Goal: Task Accomplishment & Management: Use online tool/utility

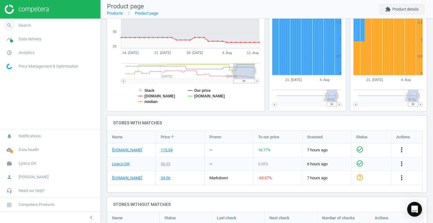
drag, startPoint x: 0, startPoint y: 0, endPoint x: 11, endPoint y: 25, distance: 27.2
click at [11, 25] on icon "search" at bounding box center [9, 26] width 12 height 12
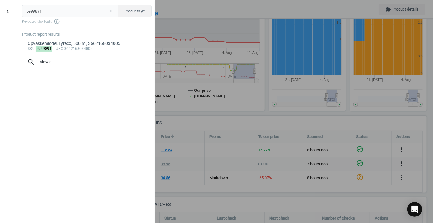
drag, startPoint x: 51, startPoint y: 5, endPoint x: 35, endPoint y: 13, distance: 18.2
click at [13, 15] on div "keyboard_backspace 5999891 close Products swap_horiz Keyboard shortcuts info_ou…" at bounding box center [77, 112] width 155 height 223
drag, startPoint x: 43, startPoint y: 12, endPoint x: 5, endPoint y: 12, distance: 38.5
click at [5, 12] on div "keyboard_backspace 5999891 close Products swap_horiz Keyboard shortcuts info_ou…" at bounding box center [77, 112] width 155 height 223
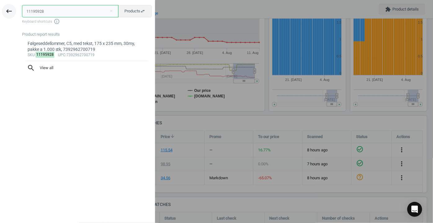
type input "11195928"
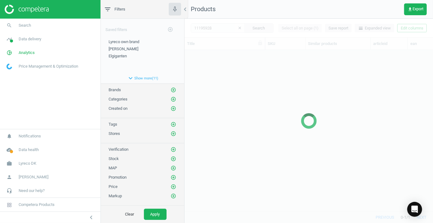
scroll to position [153, 244]
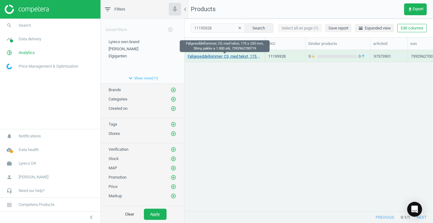
click at [227, 56] on link "Følgeseddellommer, C5, med tekst, 175 x 235 mm, 30my, pakke a 1.000 stk, 739296…" at bounding box center [225, 57] width 74 height 6
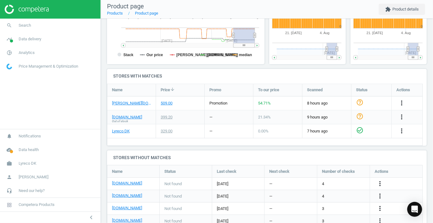
scroll to position [197, 0]
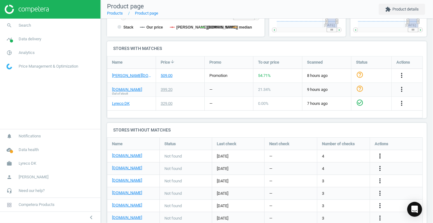
click at [398, 107] on icon "more_vert" at bounding box center [401, 103] width 7 height 7
click at [331, 156] on link "Edit URL/product option" at bounding box center [331, 156] width 85 height 10
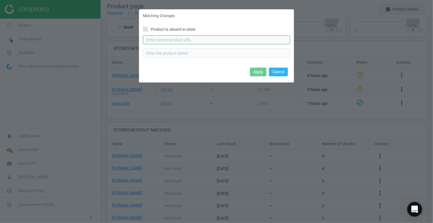
click at [197, 39] on input "text" at bounding box center [216, 39] width 147 height 9
paste input "https://daarbakredoffice.dk/q-connect-foelgeseddellommer-tryk-c5-165x225mm-1000…"
type input "https://daarbakredoffice.dk/q-connect-foelgeseddellommer-tryk-c5-165x225mm-1000…"
click at [258, 71] on button "Apply" at bounding box center [258, 72] width 16 height 9
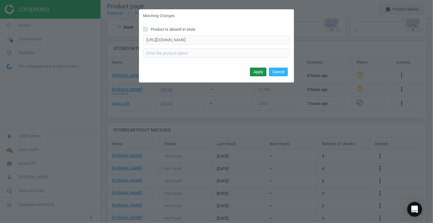
scroll to position [0, 0]
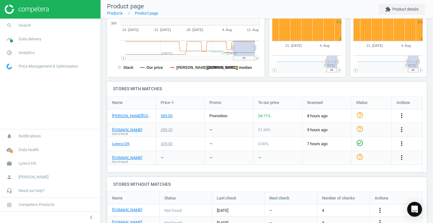
scroll to position [197, 0]
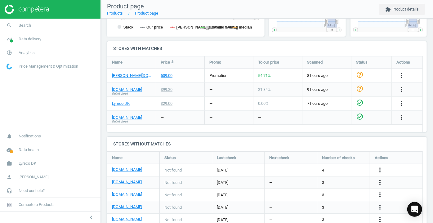
drag, startPoint x: 360, startPoint y: 119, endPoint x: 333, endPoint y: 122, distance: 27.2
click at [360, 119] on icon "check_circle_outline" at bounding box center [359, 116] width 7 height 7
click at [114, 12] on link "Products" at bounding box center [115, 13] width 16 height 5
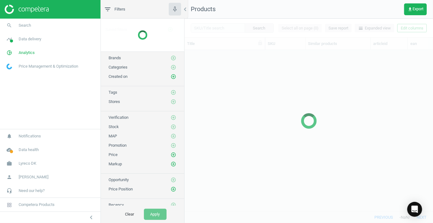
scroll to position [153, 244]
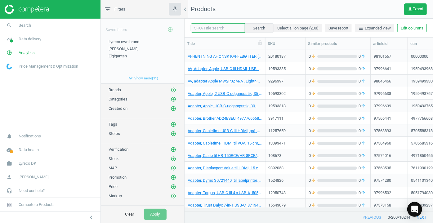
click at [211, 29] on input "text" at bounding box center [218, 27] width 54 height 9
paste input "452901"
type input "452901"
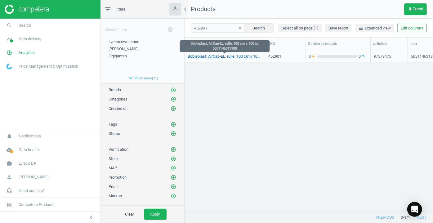
click at [244, 58] on link "Bobleplast, AirCap-EL, rulle, 100 cm x 100 m, 5051146313108" at bounding box center [225, 57] width 74 height 6
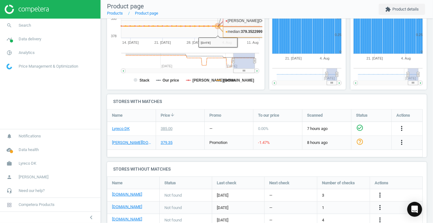
scroll to position [141, 0]
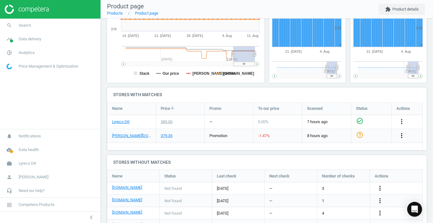
click at [403, 135] on icon "more_vert" at bounding box center [401, 135] width 7 height 7
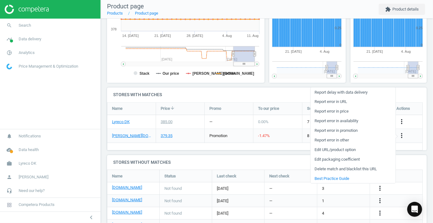
click at [351, 159] on link "Edit packaging coefficient" at bounding box center [353, 159] width 85 height 10
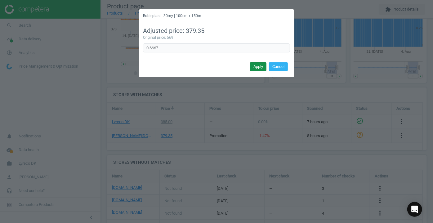
click at [255, 65] on button "Apply" at bounding box center [258, 66] width 16 height 9
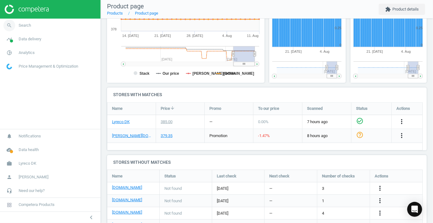
click at [12, 25] on icon "search" at bounding box center [9, 26] width 12 height 12
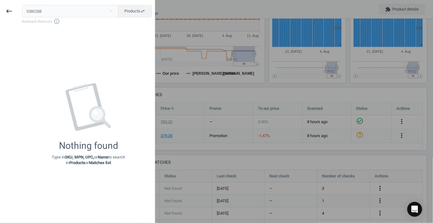
type input "5380288"
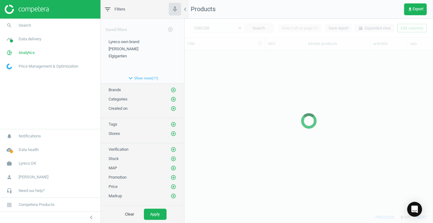
scroll to position [153, 244]
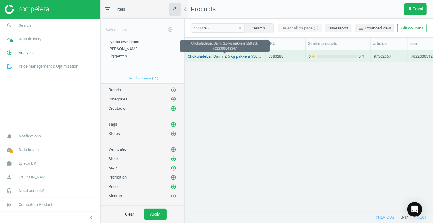
click at [218, 57] on link "Chokoladebar, Daim, 2,5 kg pakke a 550 stk, 7622300512347" at bounding box center [225, 57] width 74 height 6
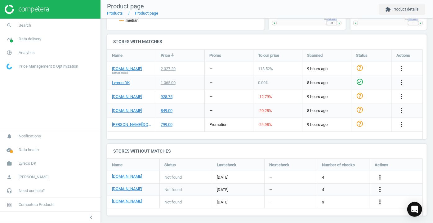
scroll to position [197, 0]
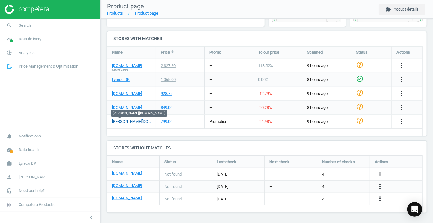
click at [117, 122] on link "[PERSON_NAME][DOMAIN_NAME]" at bounding box center [131, 122] width 39 height 6
click at [113, 14] on link "Products" at bounding box center [115, 13] width 16 height 5
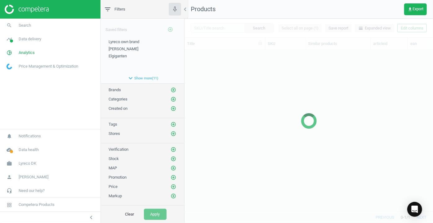
scroll to position [153, 244]
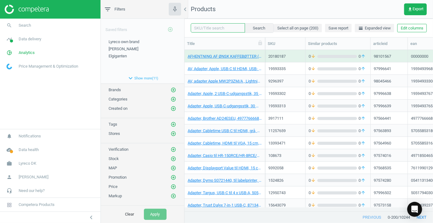
click at [219, 27] on input "text" at bounding box center [218, 27] width 54 height 9
paste input "14250394"
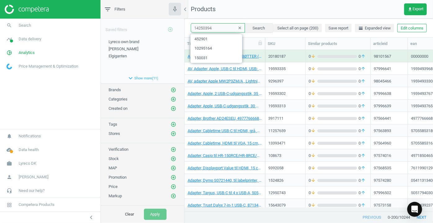
type input "14250394"
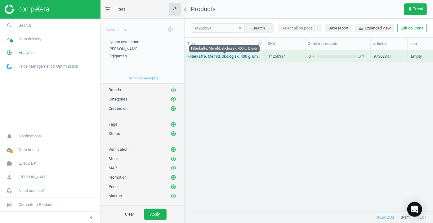
click at [235, 58] on link "Filterkaffe, Merrild, økologisk, 400 g, Empty" at bounding box center [225, 57] width 74 height 6
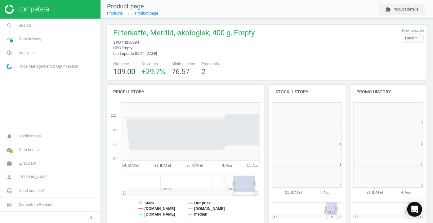
scroll to position [3, 3]
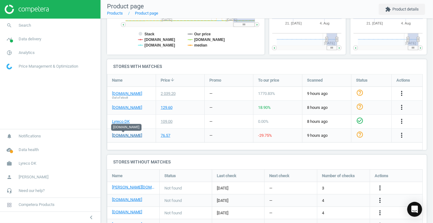
click at [126, 136] on link "[DOMAIN_NAME]" at bounding box center [127, 136] width 30 height 6
click at [115, 13] on link "Products" at bounding box center [115, 13] width 16 height 5
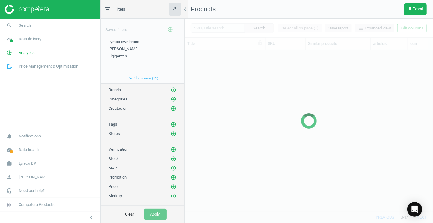
scroll to position [153, 244]
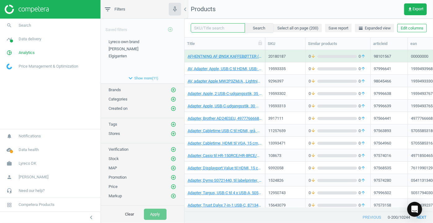
click at [225, 30] on input "text" at bounding box center [218, 27] width 54 height 9
paste input "5908589"
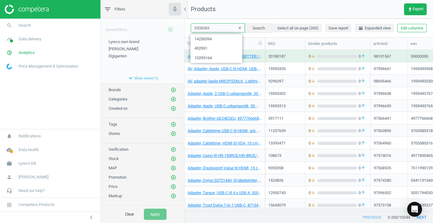
type input "5908589"
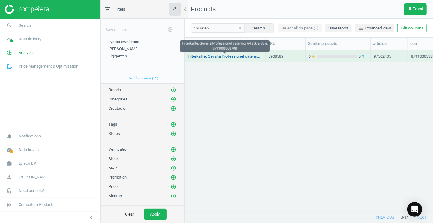
click at [230, 58] on link "Filterkaffe, Gevalia Professionel catering, 64 stk a 65 g, 8711000538708" at bounding box center [225, 57] width 74 height 6
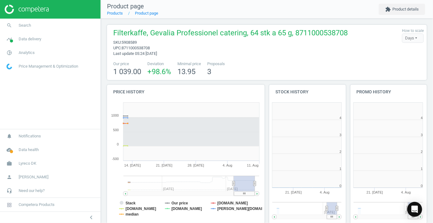
scroll to position [3, 3]
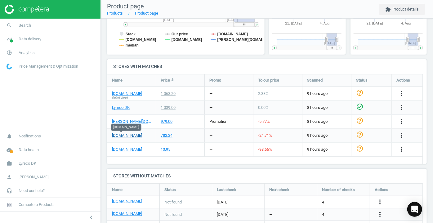
click at [124, 136] on link "[DOMAIN_NAME]" at bounding box center [127, 136] width 30 height 6
click at [115, 14] on link "Products" at bounding box center [115, 13] width 16 height 5
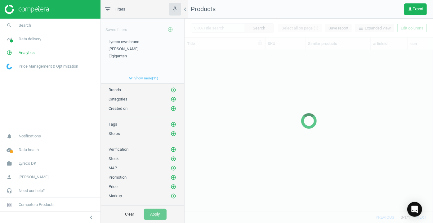
scroll to position [153, 244]
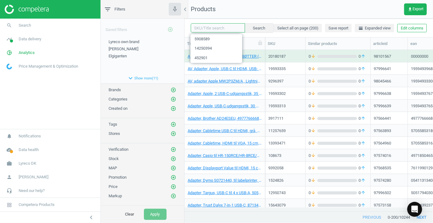
click at [217, 28] on input "text" at bounding box center [218, 27] width 54 height 9
paste input "8.741.561"
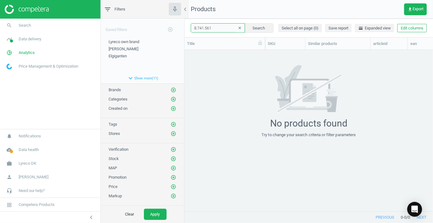
click at [205, 29] on input "8.741.561" at bounding box center [218, 27] width 54 height 9
type input "8741561"
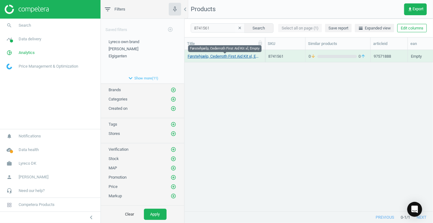
click at [210, 57] on link "Førstehjælp, Cederroth First Aid Kit xl, Empty" at bounding box center [225, 57] width 74 height 6
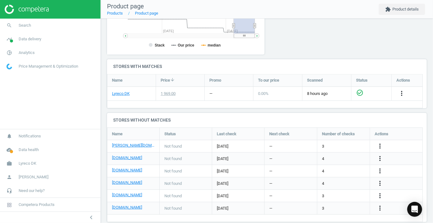
scroll to position [179, 0]
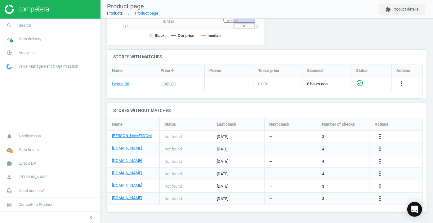
click at [113, 16] on link "Products" at bounding box center [115, 13] width 16 height 5
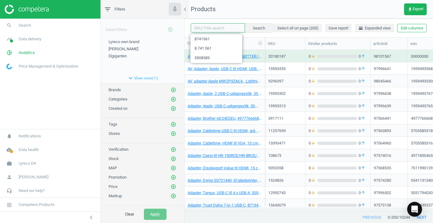
click at [210, 29] on input "text" at bounding box center [218, 27] width 54 height 9
paste input "10079214"
type input "10079214"
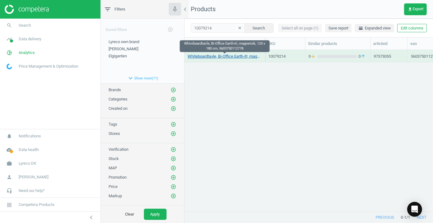
click at [217, 56] on link "Whiteboardtavle, Bi-Office Earth-it!, magnetisk, 120 x 180 cm, 5603750112778" at bounding box center [225, 57] width 74 height 6
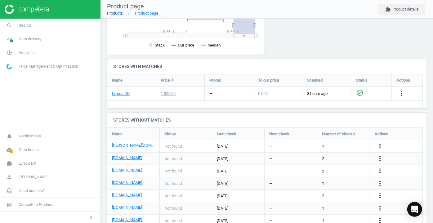
click at [113, 14] on link "Products" at bounding box center [115, 13] width 16 height 5
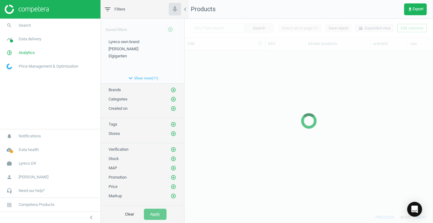
scroll to position [153, 244]
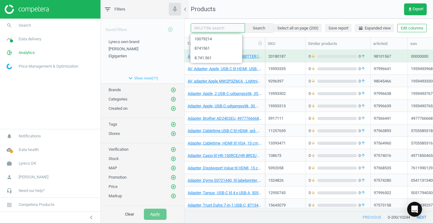
click at [226, 28] on input "text" at bounding box center [218, 27] width 54 height 9
paste input "5908682"
type input "5908682"
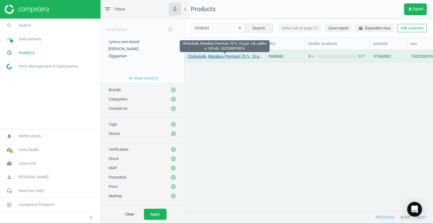
click at [236, 58] on link "Chokolade, Marabou Premium 70 %, 10 g pr. stk, pakke a 120 stk, 7622200910816" at bounding box center [225, 57] width 74 height 6
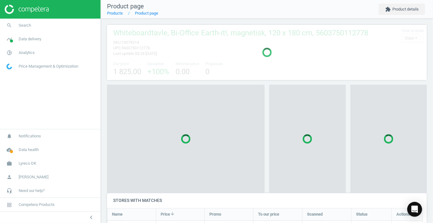
scroll to position [3, 3]
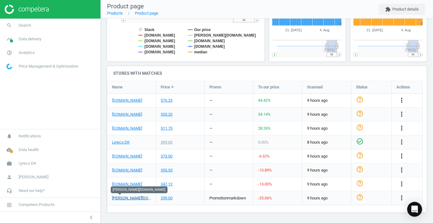
click at [124, 198] on link "[PERSON_NAME][DOMAIN_NAME]" at bounding box center [131, 198] width 39 height 6
click at [117, 14] on link "Products" at bounding box center [115, 13] width 16 height 5
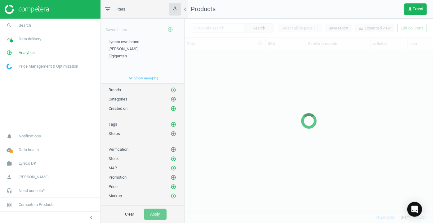
scroll to position [153, 244]
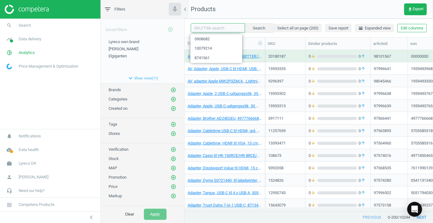
click at [213, 28] on input "text" at bounding box center [218, 27] width 54 height 9
paste input "9398834"
type input "9398834"
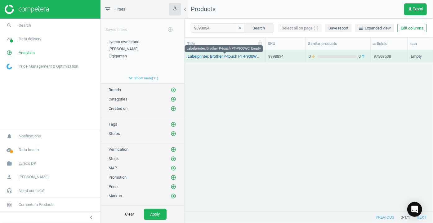
click at [217, 56] on link "Labelprinter, Brother P-touch PT-P900WC, Empty" at bounding box center [225, 57] width 74 height 6
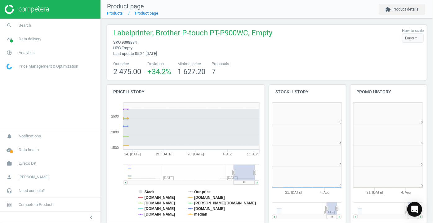
scroll to position [3, 3]
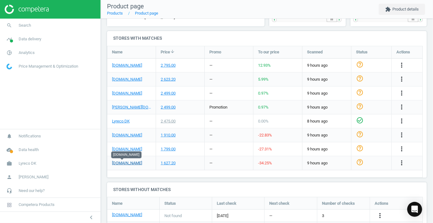
click at [122, 163] on link "[DOMAIN_NAME]" at bounding box center [127, 163] width 30 height 6
click at [116, 14] on link "Products" at bounding box center [115, 13] width 16 height 5
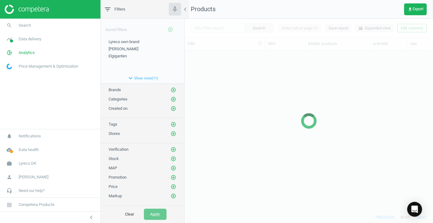
scroll to position [153, 244]
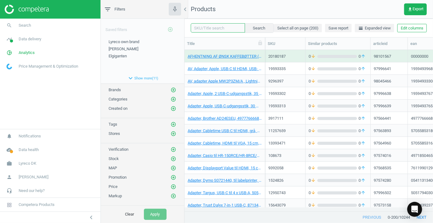
click at [212, 27] on input "text" at bounding box center [218, 27] width 54 height 9
paste input "15872388"
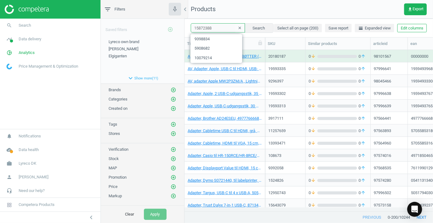
type input "15872388"
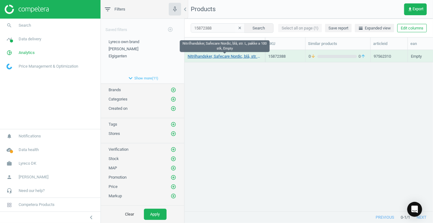
click at [226, 57] on link "Nitrilhandsker, Safecare Nordic, blå, str. L, pakke a 100 stk, Empty" at bounding box center [225, 57] width 74 height 6
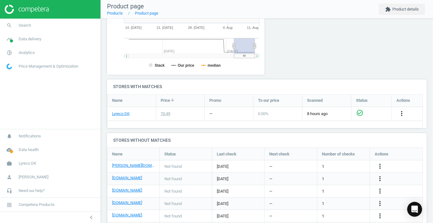
scroll to position [179, 0]
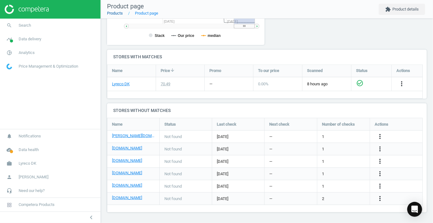
click at [119, 13] on link "Products" at bounding box center [115, 13] width 16 height 5
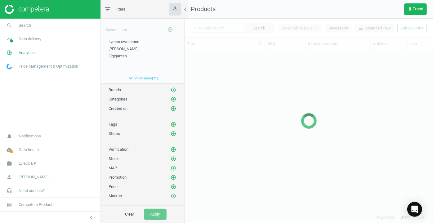
scroll to position [153, 244]
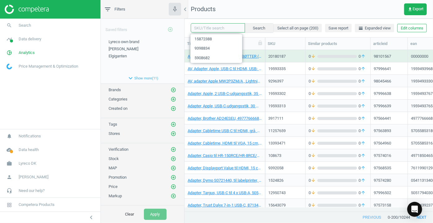
click at [213, 27] on input "text" at bounding box center [218, 27] width 54 height 9
paste input "15848534"
type input "15848534"
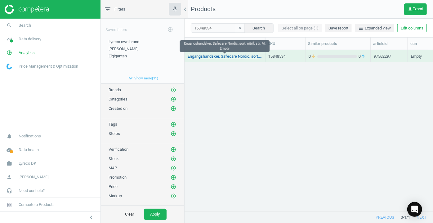
click at [228, 56] on link "Engangshandsker, Safecare Nordic, sort, nitril, str. M, Empty" at bounding box center [225, 57] width 74 height 6
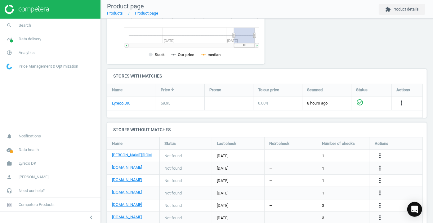
scroll to position [169, 0]
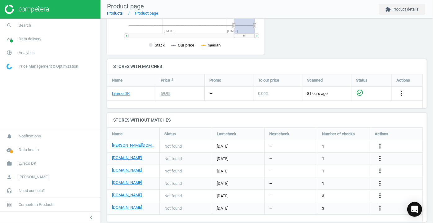
click at [115, 12] on link "Products" at bounding box center [115, 13] width 16 height 5
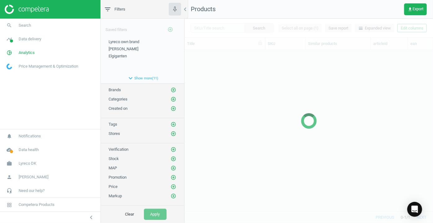
scroll to position [153, 244]
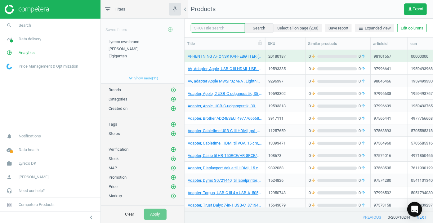
click at [214, 28] on input "text" at bounding box center [218, 27] width 54 height 9
paste input "5298466"
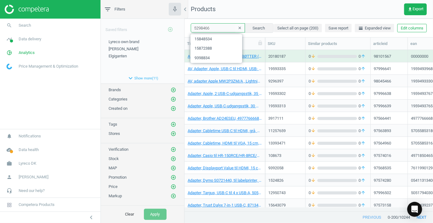
type input "5298466"
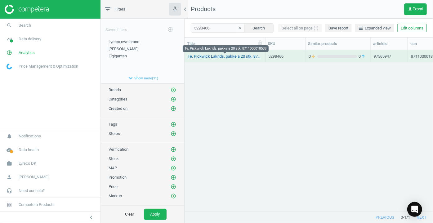
click at [215, 56] on link "Te, Pickwick Lakrids, pakke a 20 stk, 8711000018538" at bounding box center [225, 57] width 74 height 6
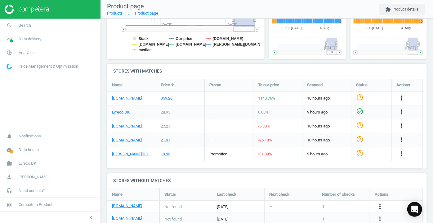
scroll to position [169, 0]
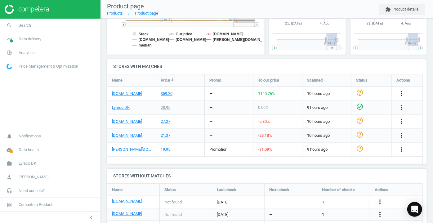
click at [402, 94] on icon "more_vert" at bounding box center [401, 93] width 7 height 7
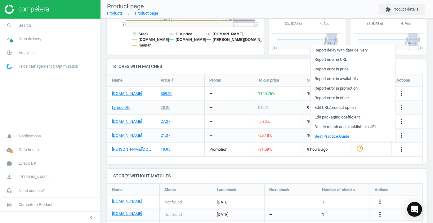
click at [350, 117] on link "Edit packaging coefficient" at bounding box center [353, 117] width 85 height 10
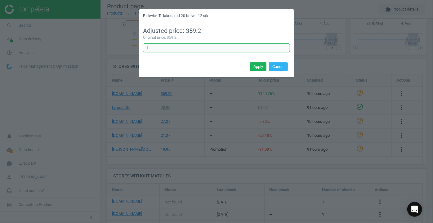
click at [194, 47] on input "1" at bounding box center [216, 47] width 147 height 9
type input "0.083333"
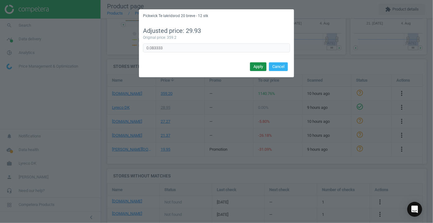
click at [259, 67] on button "Apply" at bounding box center [258, 66] width 16 height 9
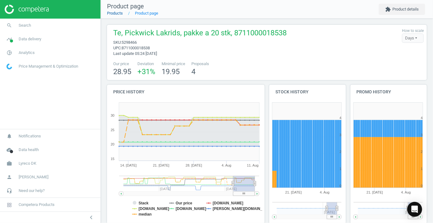
click at [117, 13] on link "Products" at bounding box center [115, 13] width 16 height 5
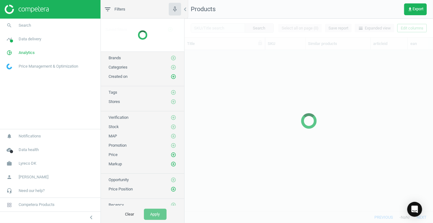
scroll to position [153, 244]
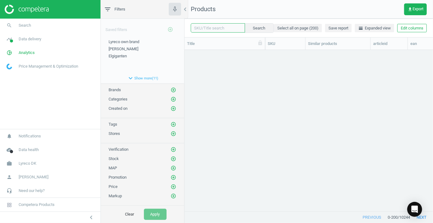
click at [207, 29] on input "text" at bounding box center [218, 27] width 54 height 9
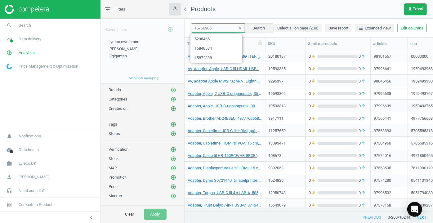
type input "15766906"
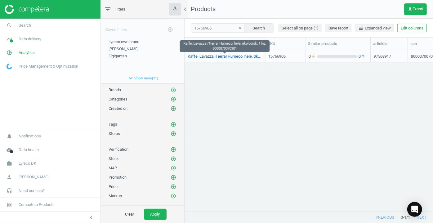
click at [211, 56] on link "Kaffe, Lavazza ¡Tierra! Humeco, hele, økologisk, 1 kg, 8000070070301" at bounding box center [225, 57] width 74 height 6
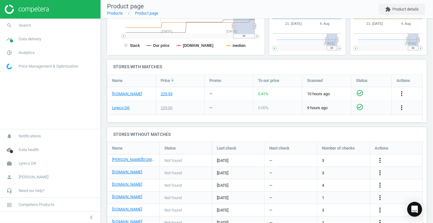
scroll to position [169, 0]
click at [379, 159] on icon "more_vert" at bounding box center [379, 159] width 7 height 7
click at [329, 161] on link "Edit URL/product option" at bounding box center [331, 160] width 85 height 10
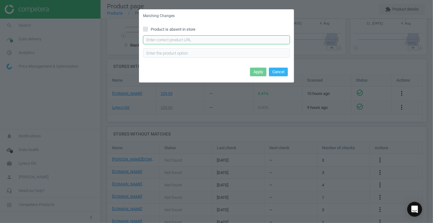
click at [184, 38] on input "text" at bounding box center [216, 39] width 147 height 9
paste input "https://www.lomax.dk/foedevarer-og-koekken/kaffe-te-og-kakao/kaffe/lavazza-hume…"
type input "https://www.lomax.dk/foedevarer-og-koekken/kaffe-te-og-kakao/kaffe/lavazza-hume…"
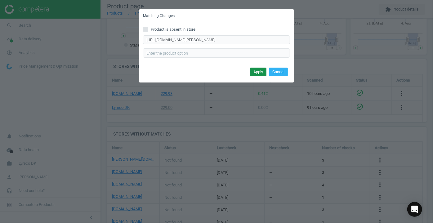
click at [259, 71] on button "Apply" at bounding box center [258, 72] width 16 height 9
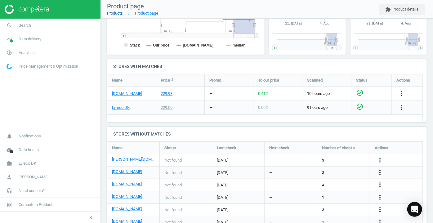
click at [116, 15] on link "Products" at bounding box center [115, 13] width 16 height 5
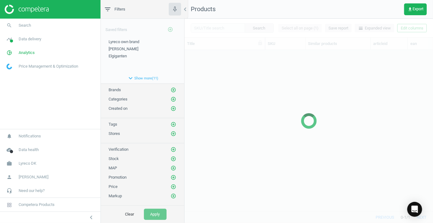
scroll to position [153, 244]
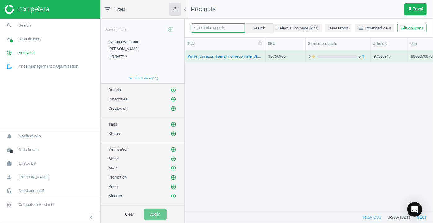
click at [204, 27] on input "text" at bounding box center [218, 27] width 54 height 9
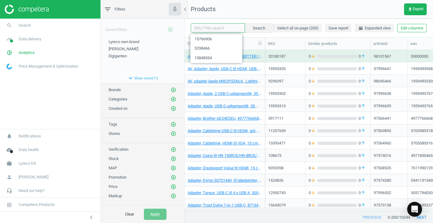
paste input "11080614"
type input "11080614"
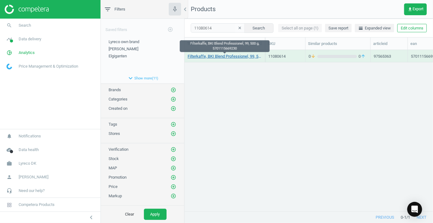
click at [213, 56] on link "Filterkaffe, BKI Blend Professionel, 99, 500 g, 5701115669230" at bounding box center [225, 57] width 74 height 6
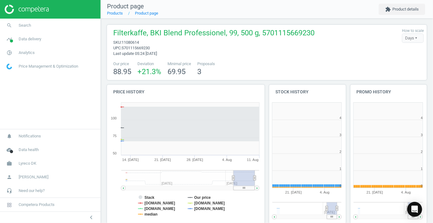
scroll to position [133, 164]
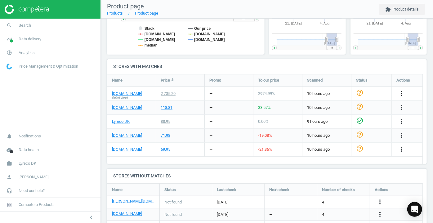
click at [401, 92] on icon "more_vert" at bounding box center [401, 93] width 7 height 7
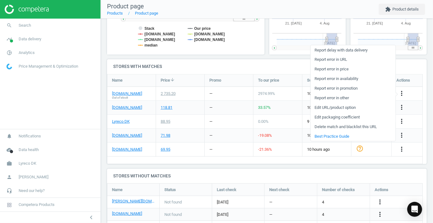
click at [356, 117] on link "Edit packaging coefficient" at bounding box center [353, 117] width 85 height 10
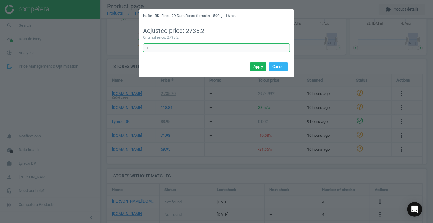
click at [193, 47] on input "1" at bounding box center [216, 47] width 147 height 9
type input "0.0625"
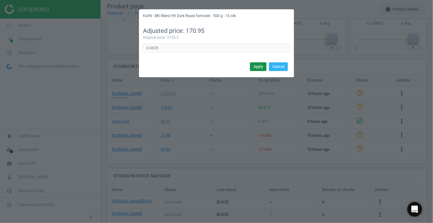
click at [254, 67] on button "Apply" at bounding box center [258, 66] width 16 height 9
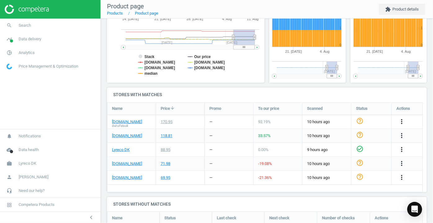
scroll to position [169, 0]
